Goal: Transaction & Acquisition: Purchase product/service

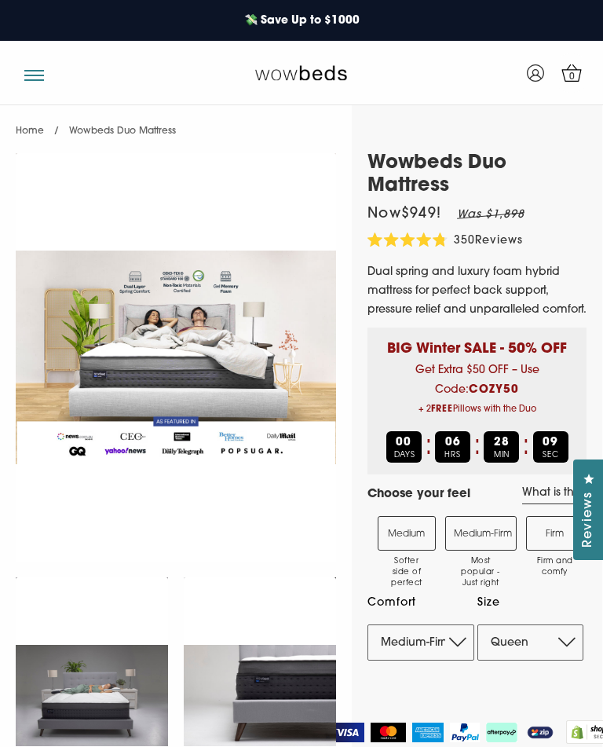
select select "Medium-Firm"
select select "Queen"
click at [33, 71] on span "button" at bounding box center [34, 71] width 20 height 2
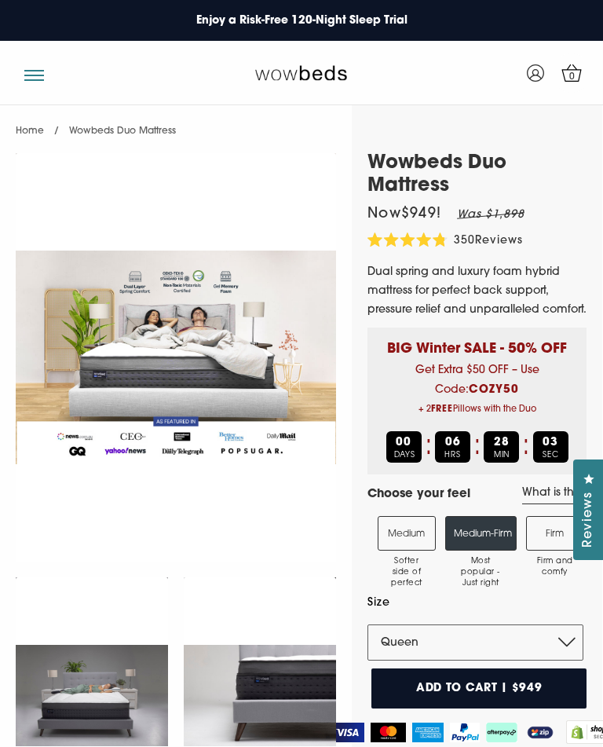
click at [32, 77] on button "button" at bounding box center [34, 69] width 20 height 15
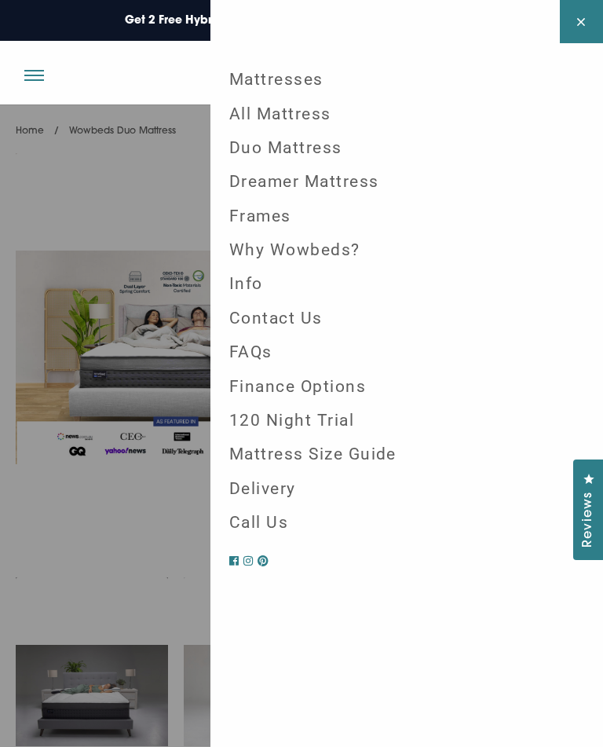
click at [258, 216] on link "Frames" at bounding box center [407, 216] width 380 height 34
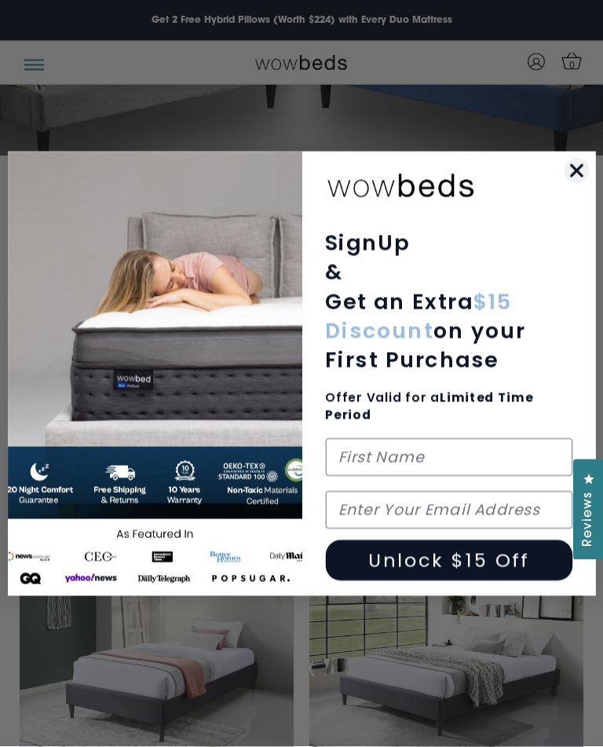
scroll to position [352, 0]
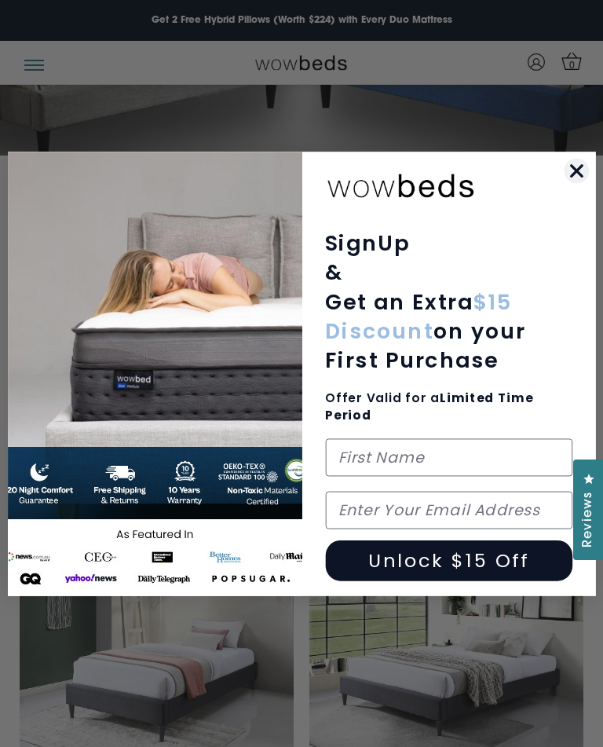
click at [574, 175] on icon "Close dialog" at bounding box center [576, 170] width 10 height 10
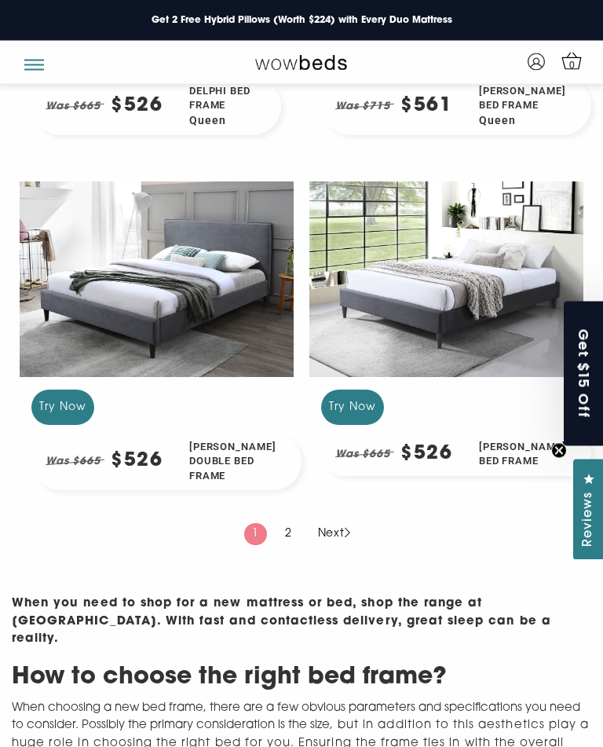
scroll to position [2207, 0]
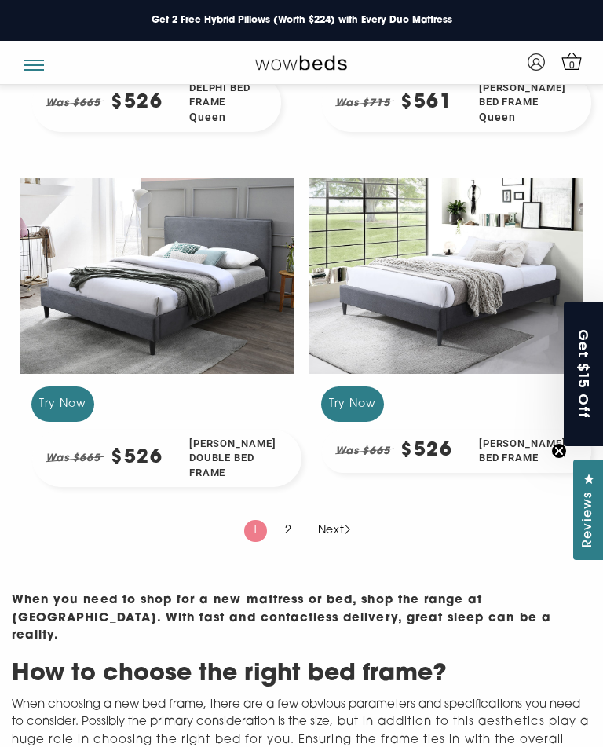
click at [333, 542] on link "Next" at bounding box center [334, 531] width 49 height 22
